Goal: Information Seeking & Learning: Learn about a topic

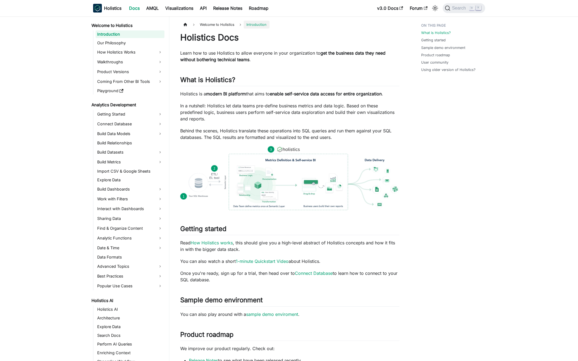
scroll to position [181, 0]
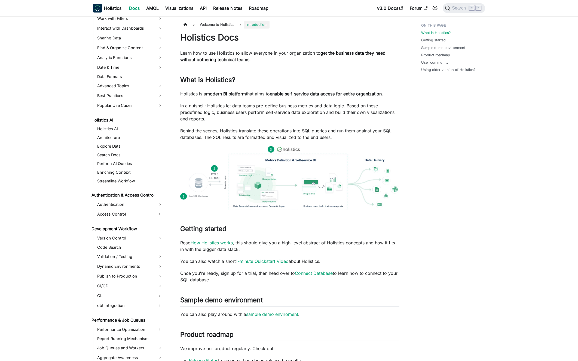
click at [244, 109] on p "In a nutshell: Holistics let data teams pre-define business metrics and data lo…" at bounding box center [289, 113] width 219 height 20
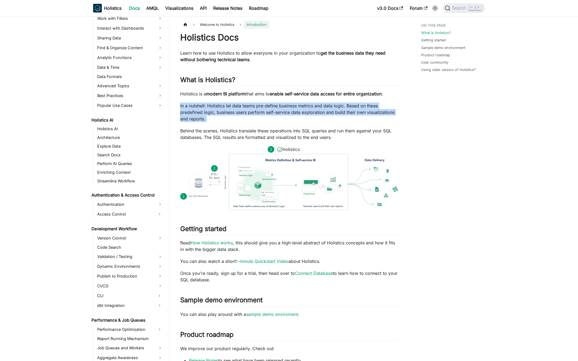
click at [244, 109] on p "In a nutshell: Holistics let data teams pre-define business metrics and data lo…" at bounding box center [289, 113] width 219 height 20
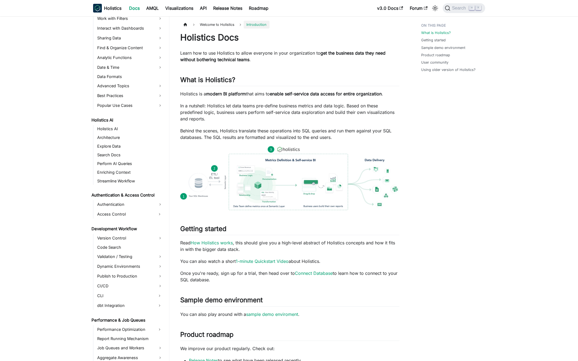
click at [250, 109] on p "In a nutshell: Holistics let data teams pre-define business metrics and data lo…" at bounding box center [289, 113] width 219 height 20
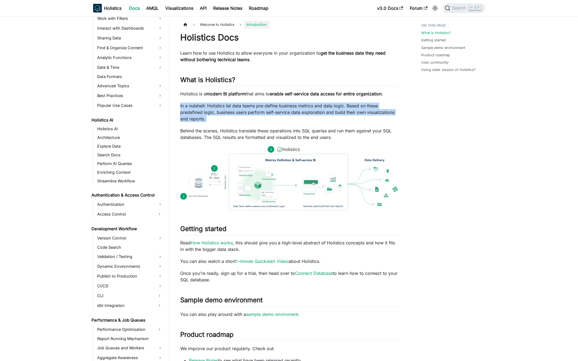
click at [250, 109] on p "In a nutshell: Holistics let data teams pre-define business metrics and data lo…" at bounding box center [289, 113] width 219 height 20
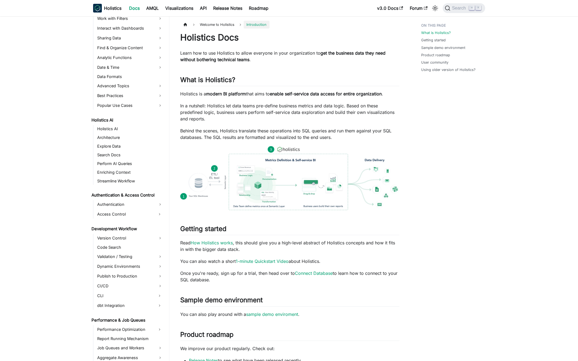
click at [252, 109] on p "In a nutshell: Holistics let data teams pre-define business metrics and data lo…" at bounding box center [289, 113] width 219 height 20
click at [262, 110] on p "In a nutshell: Holistics let data teams pre-define business metrics and data lo…" at bounding box center [289, 113] width 219 height 20
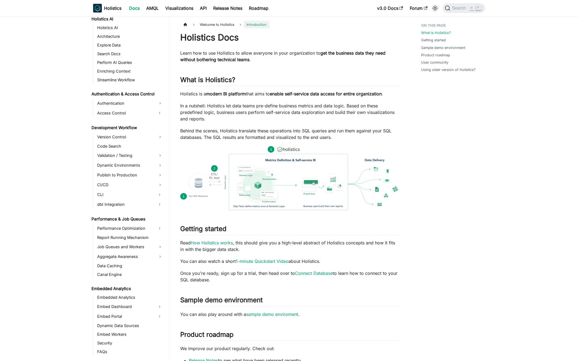
scroll to position [132, 0]
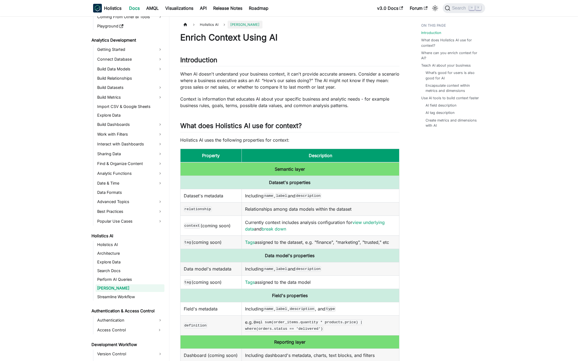
click at [223, 206] on td "relationship" at bounding box center [210, 208] width 61 height 13
click at [255, 210] on td "Relationships among data models within the dataset" at bounding box center [320, 208] width 157 height 13
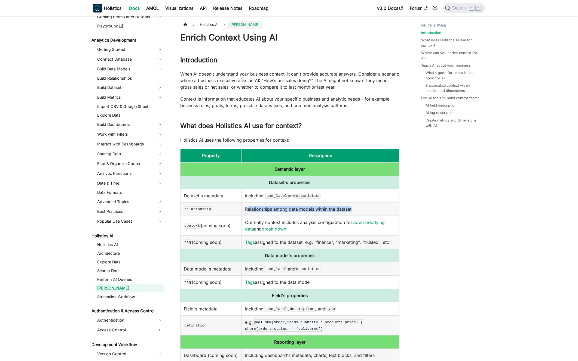
drag, startPoint x: 255, startPoint y: 210, endPoint x: 267, endPoint y: 210, distance: 11.4
click at [256, 210] on td "Relationships among data models within the dataset" at bounding box center [320, 208] width 157 height 13
click at [267, 210] on td "Relationships among data models within the dataset" at bounding box center [320, 208] width 157 height 13
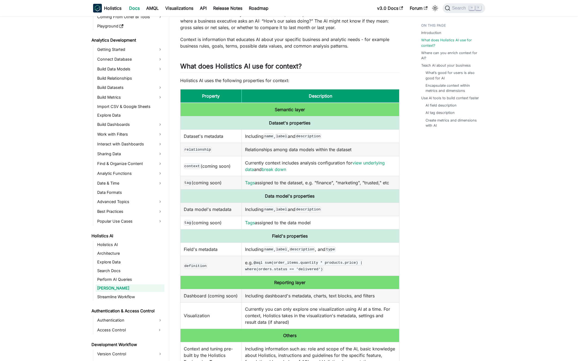
scroll to position [185, 0]
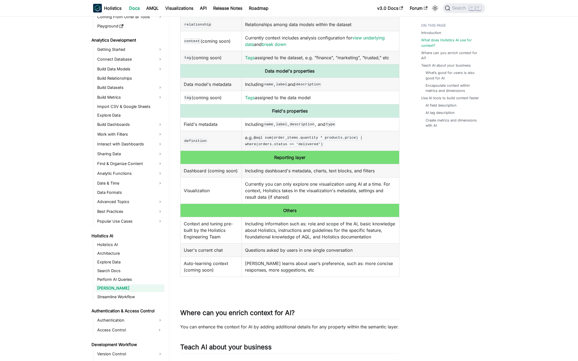
click at [255, 184] on td "Currently you can only explore one visualization using AI at a time. For contex…" at bounding box center [320, 190] width 157 height 26
click at [255, 183] on td "Currently you can only explore one visualization using AI at a time. For contex…" at bounding box center [320, 190] width 157 height 26
click at [253, 183] on td "Currently you can only explore one visualization using AI at a time. For contex…" at bounding box center [320, 190] width 157 height 26
click at [255, 173] on td "Including dashboard's metadata, charts, text blocks, and filters" at bounding box center [320, 170] width 157 height 13
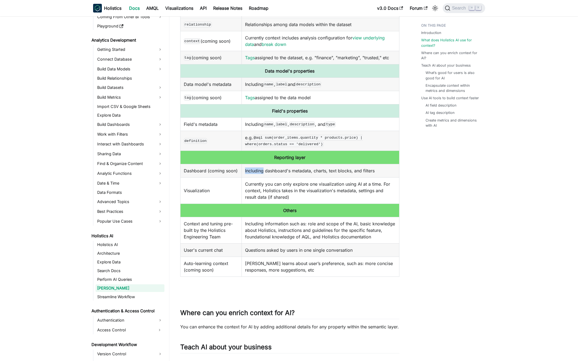
click at [255, 173] on td "Including dashboard's metadata, charts, text blocks, and filters" at bounding box center [320, 170] width 157 height 13
click at [257, 171] on td "Including dashboard's metadata, charts, text blocks, and filters" at bounding box center [320, 170] width 157 height 13
click at [260, 186] on td "Currently you can only explore one visualization using AI at a time. For contex…" at bounding box center [320, 190] width 157 height 26
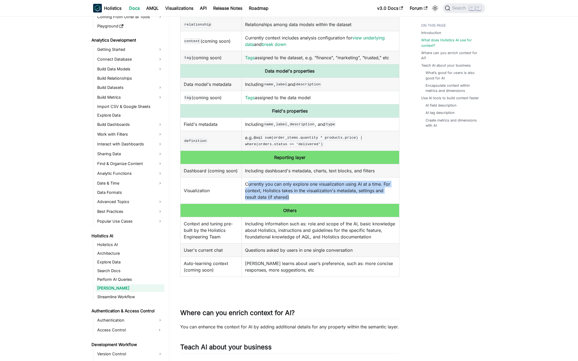
click at [260, 186] on td "Currently you can only explore one visualization using AI at a time. For contex…" at bounding box center [320, 190] width 157 height 26
click at [256, 186] on td "Currently you can only explore one visualization using AI at a time. For contex…" at bounding box center [320, 190] width 157 height 26
click at [253, 231] on td "Including information such as: role and scope of the AI, basic knowledge about …" at bounding box center [320, 230] width 157 height 26
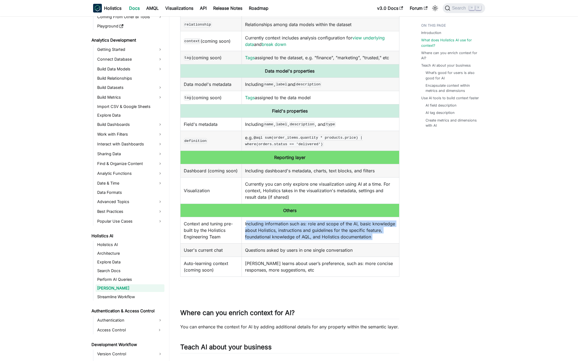
click at [253, 231] on td "Including information such as: role and scope of the AI, basic knowledge about …" at bounding box center [320, 230] width 157 height 26
click at [264, 227] on td "Including information such as: role and scope of the AI, basic knowledge about …" at bounding box center [320, 230] width 157 height 26
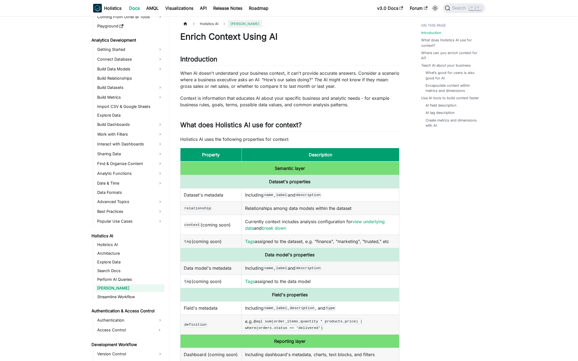
scroll to position [0, 0]
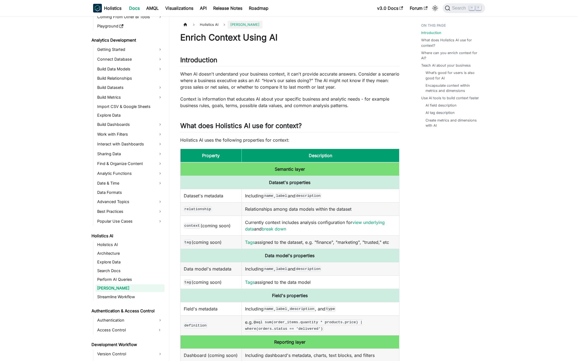
click at [254, 138] on p "Holistics AI uses the following properties for context:" at bounding box center [289, 140] width 219 height 7
click at [251, 138] on p "Holistics AI uses the following properties for context:" at bounding box center [289, 140] width 219 height 7
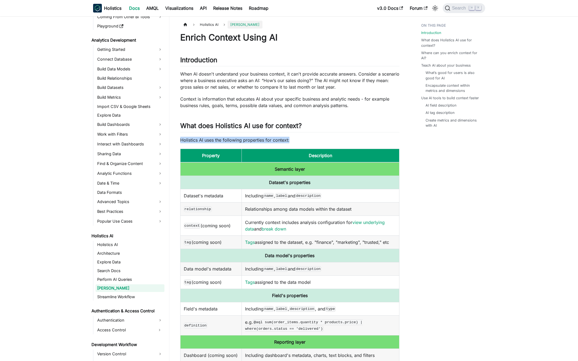
click at [251, 138] on p "Holistics AI uses the following properties for context:" at bounding box center [289, 140] width 219 height 7
click at [246, 138] on p "Holistics AI uses the following properties for context:" at bounding box center [289, 140] width 219 height 7
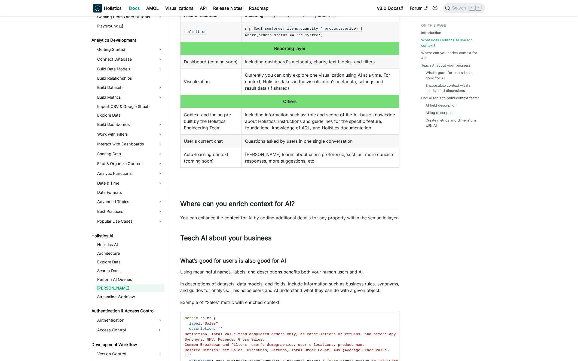
scroll to position [319, 0]
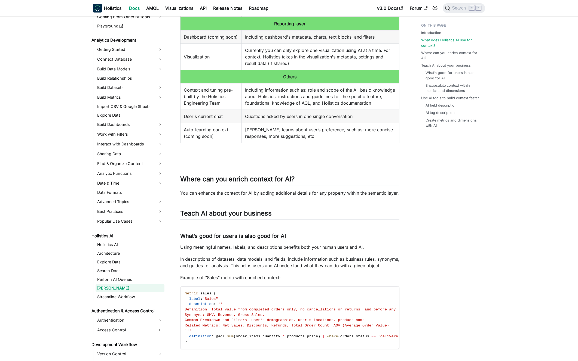
click at [243, 193] on p "You can enhance the context for AI by adding additional details for any propert…" at bounding box center [289, 193] width 219 height 7
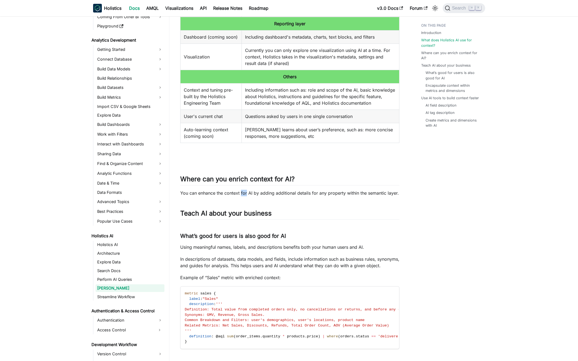
click at [243, 193] on p "You can enhance the context for AI by adding additional details for any propert…" at bounding box center [289, 193] width 219 height 7
click at [239, 193] on p "You can enhance the context for AI by adding additional details for any propert…" at bounding box center [289, 193] width 219 height 7
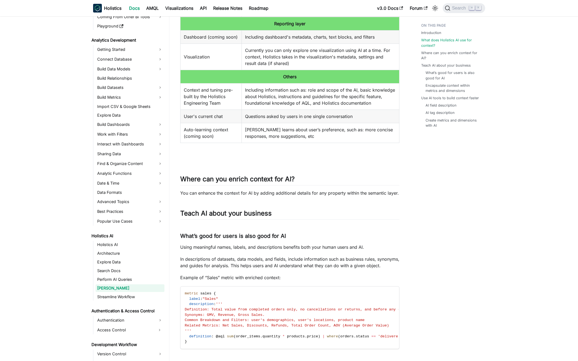
click at [235, 193] on p "You can enhance the context for AI by adding additional details for any propert…" at bounding box center [289, 193] width 219 height 7
click at [230, 231] on div "Enrich Context Using AI Introduction ​ When AI doesn't understand your business…" at bounding box center [289, 310] width 219 height 1193
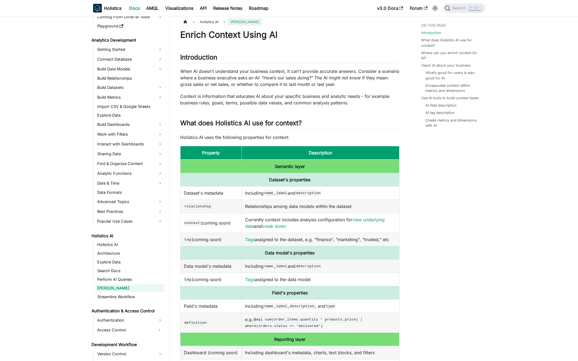
scroll to position [0, 0]
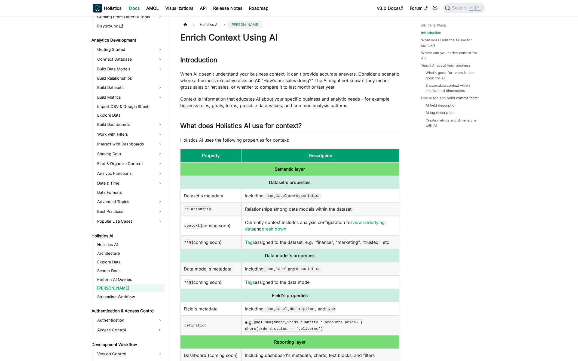
click at [222, 85] on p "When AI doesn't understand your business context, it can't provide accurate ans…" at bounding box center [289, 81] width 219 height 20
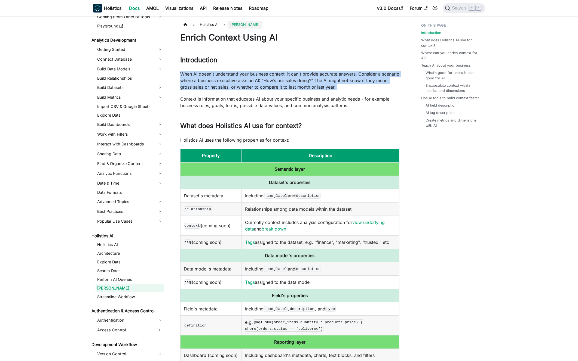
drag, startPoint x: 222, startPoint y: 85, endPoint x: 218, endPoint y: 84, distance: 4.0
click at [222, 85] on p "When AI doesn't understand your business context, it can't provide accurate ans…" at bounding box center [289, 81] width 219 height 20
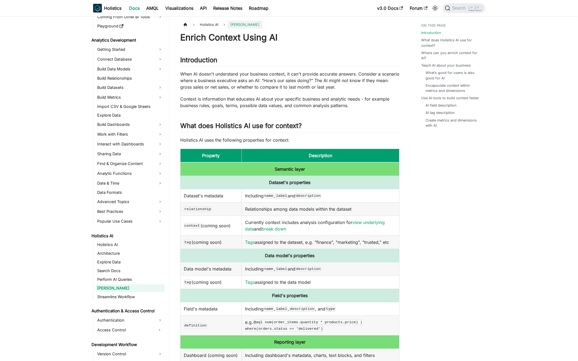
click at [218, 84] on p "When AI doesn't understand your business context, it can't provide accurate ans…" at bounding box center [289, 81] width 219 height 20
